Goal: Information Seeking & Learning: Understand process/instructions

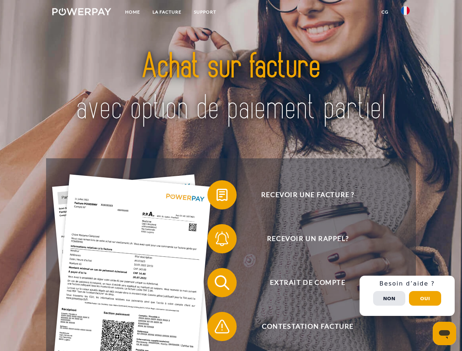
click at [82, 13] on img at bounding box center [81, 11] width 59 height 7
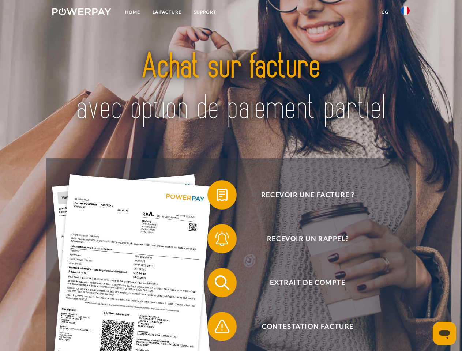
click at [406, 13] on img at bounding box center [405, 10] width 9 height 9
click at [385, 12] on link "CG" at bounding box center [385, 11] width 19 height 13
click at [217, 197] on span at bounding box center [211, 195] width 37 height 37
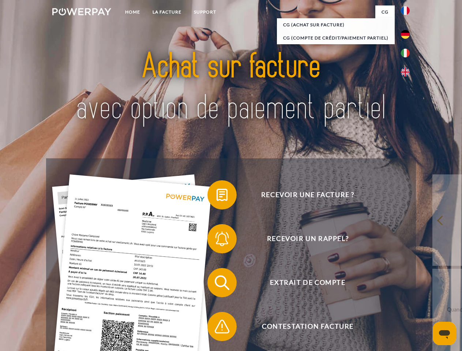
click at [217, 241] on span at bounding box center [211, 239] width 37 height 37
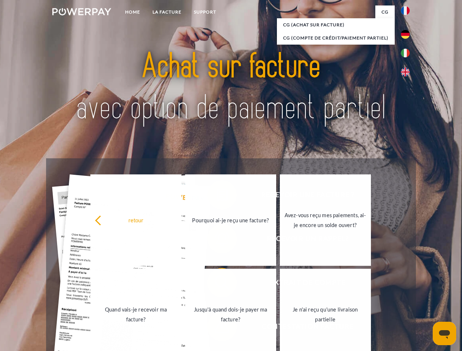
click at [217, 284] on link "Jusqu'à quand dois-je payer ma facture?" at bounding box center [230, 315] width 91 height 92
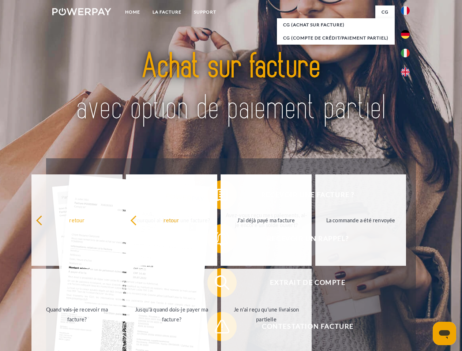
click at [217, 328] on span at bounding box center [211, 327] width 37 height 37
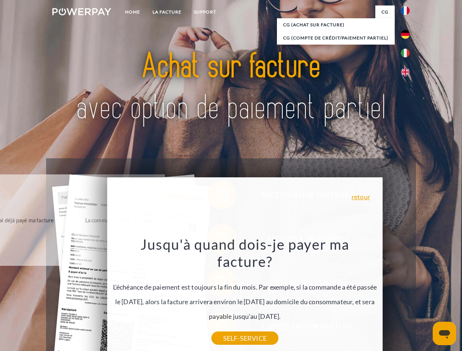
click at [407, 296] on div "Recevoir une facture ? Recevoir un rappel? Extrait de compte retour" at bounding box center [231, 305] width 370 height 293
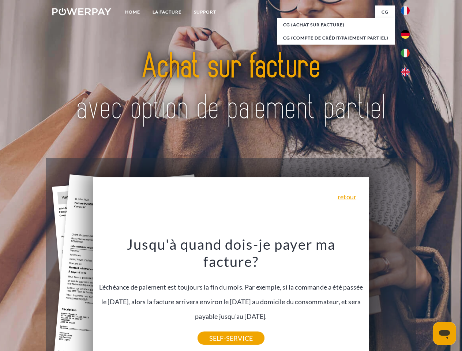
click at [390, 298] on span "Extrait de compte" at bounding box center [307, 282] width 179 height 29
click at [425, 299] on header "Home LA FACTURE Support" at bounding box center [231, 253] width 462 height 506
